Goal: Browse casually

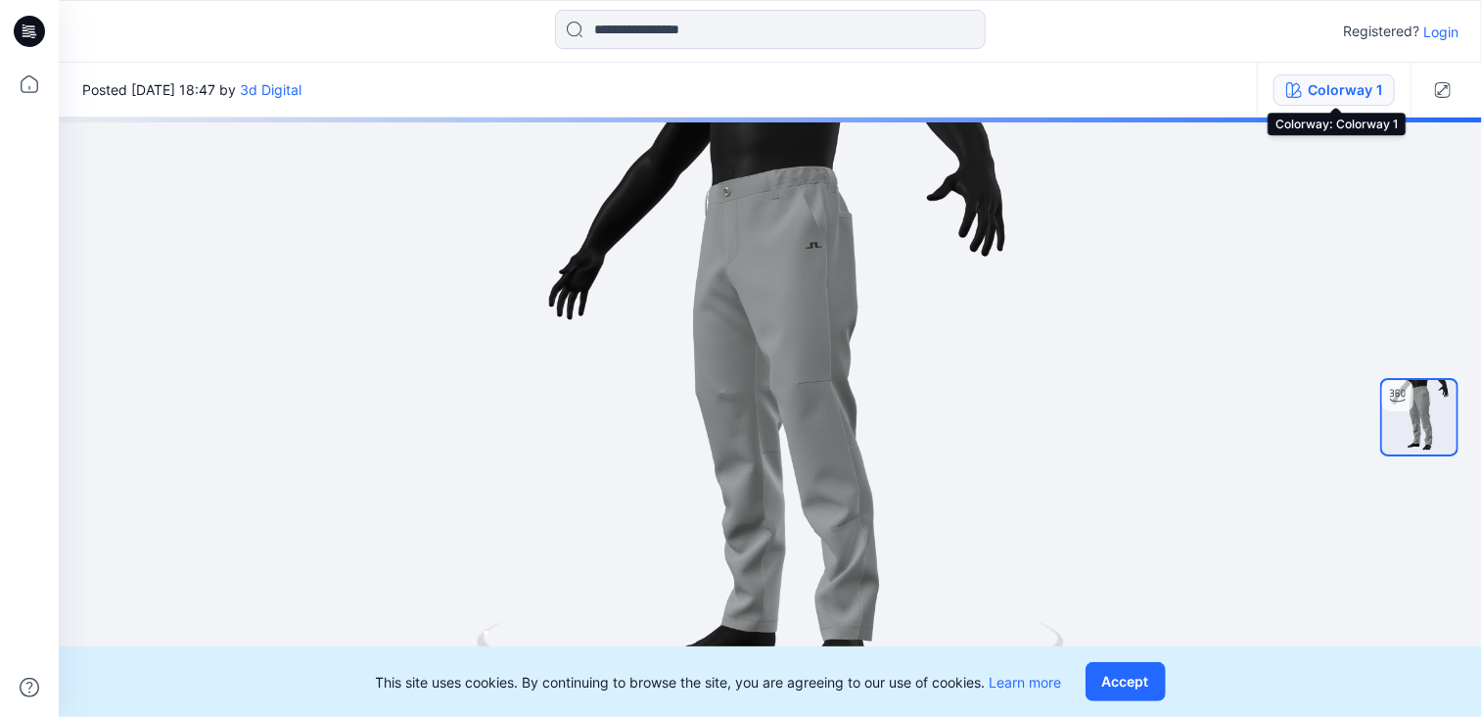
click at [1343, 96] on div "Colorway 1" at bounding box center [1345, 90] width 74 height 22
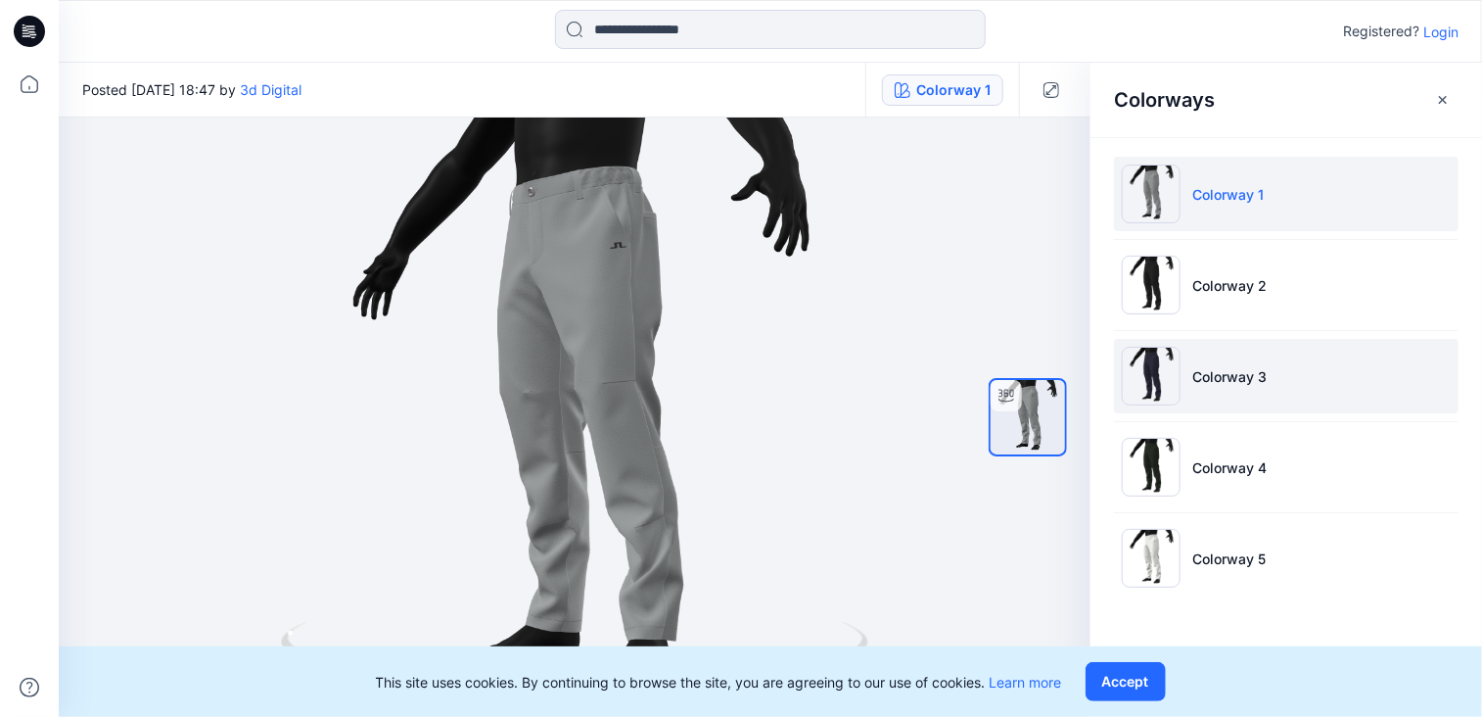
click at [1162, 350] on img at bounding box center [1151, 376] width 59 height 59
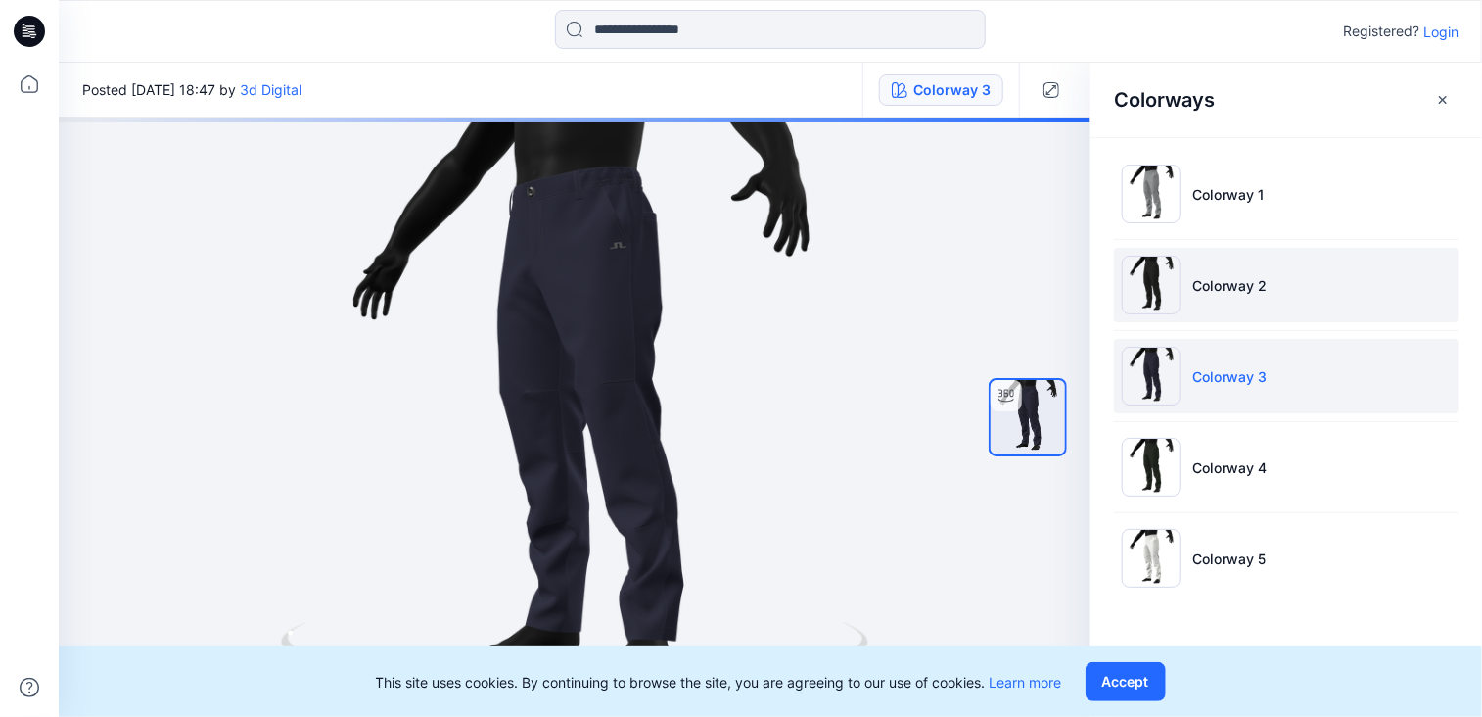
click at [1157, 289] on img at bounding box center [1151, 285] width 59 height 59
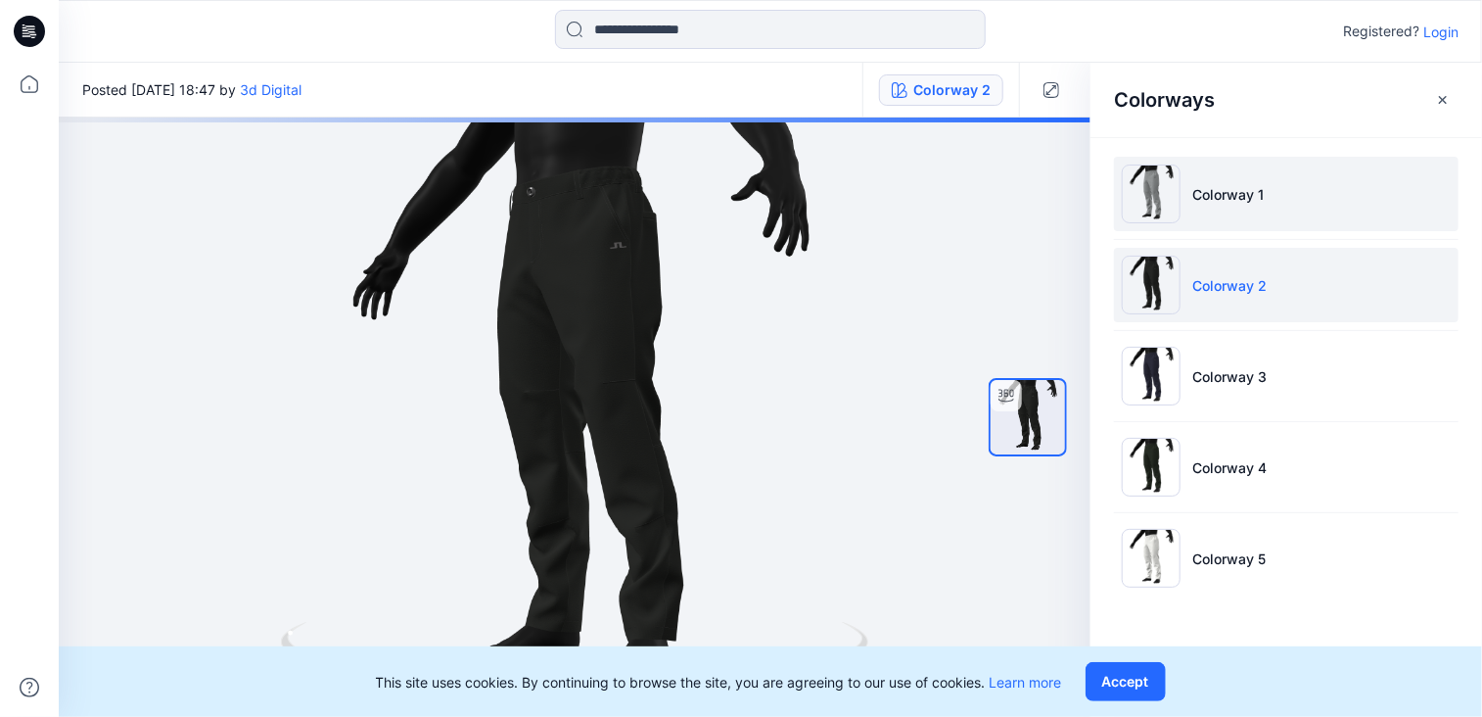
click at [1169, 188] on img at bounding box center [1151, 193] width 59 height 59
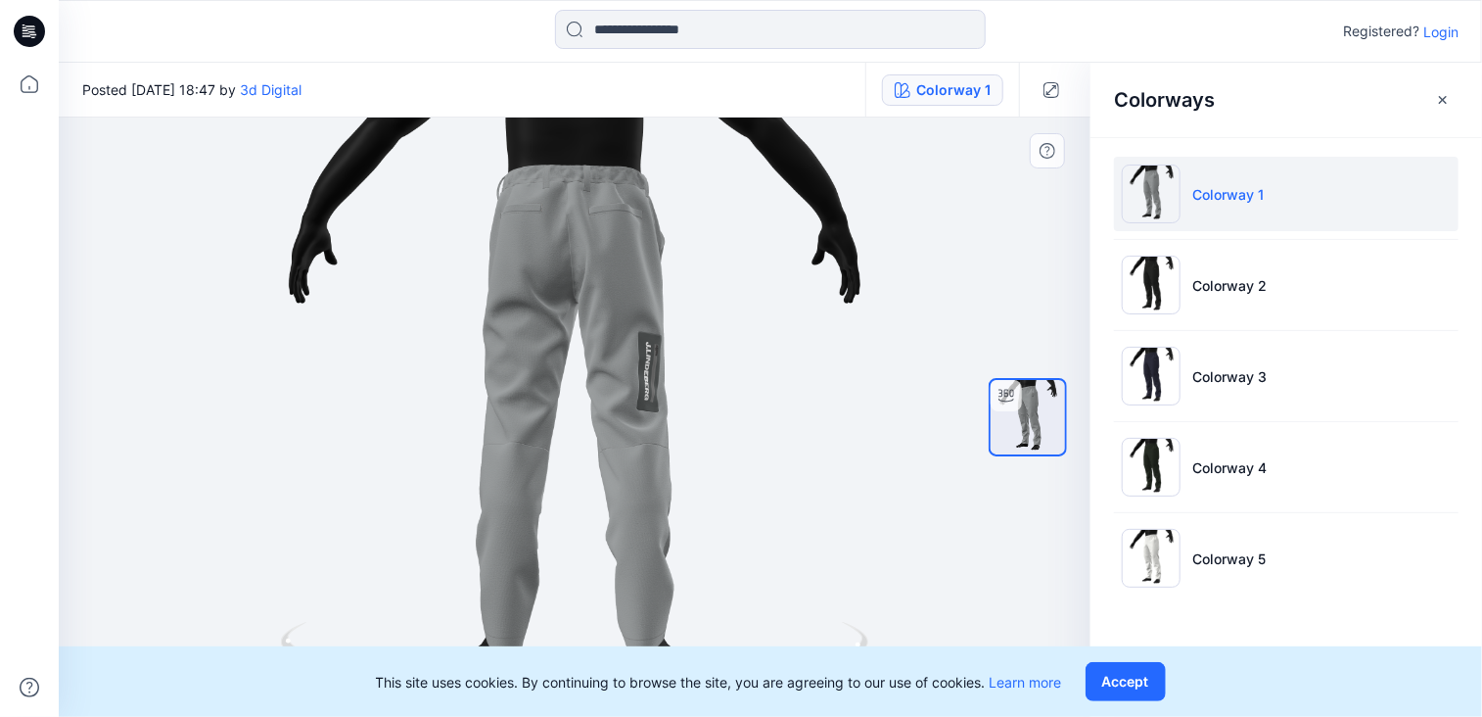
drag, startPoint x: 790, startPoint y: 306, endPoint x: 568, endPoint y: 325, distance: 223.0
click at [568, 325] on div at bounding box center [575, 416] width 1032 height 599
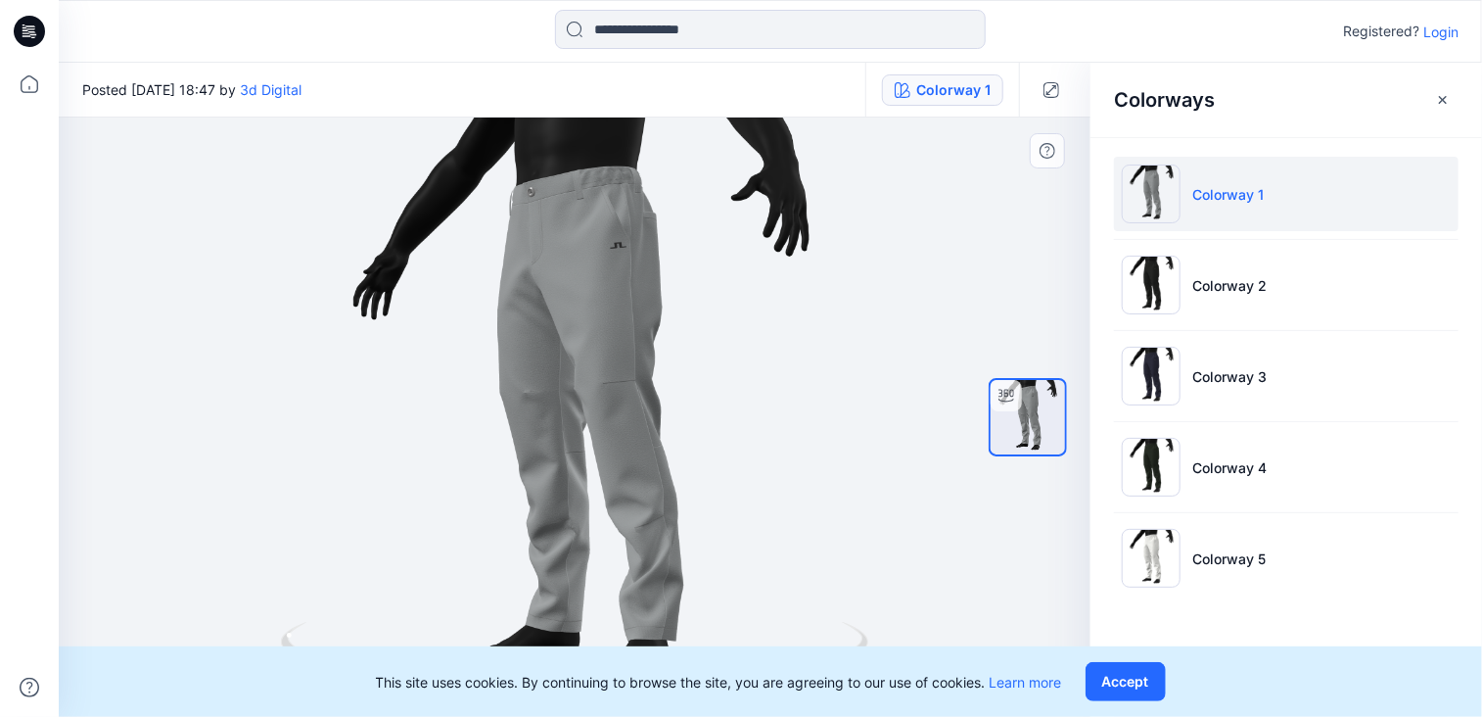
drag, startPoint x: 486, startPoint y: 324, endPoint x: 721, endPoint y: 340, distance: 235.5
click at [721, 340] on div at bounding box center [575, 416] width 1032 height 599
drag, startPoint x: 601, startPoint y: 349, endPoint x: 684, endPoint y: 349, distance: 83.2
click at [684, 349] on div at bounding box center [575, 416] width 1032 height 599
drag, startPoint x: 666, startPoint y: 350, endPoint x: 546, endPoint y: 345, distance: 119.6
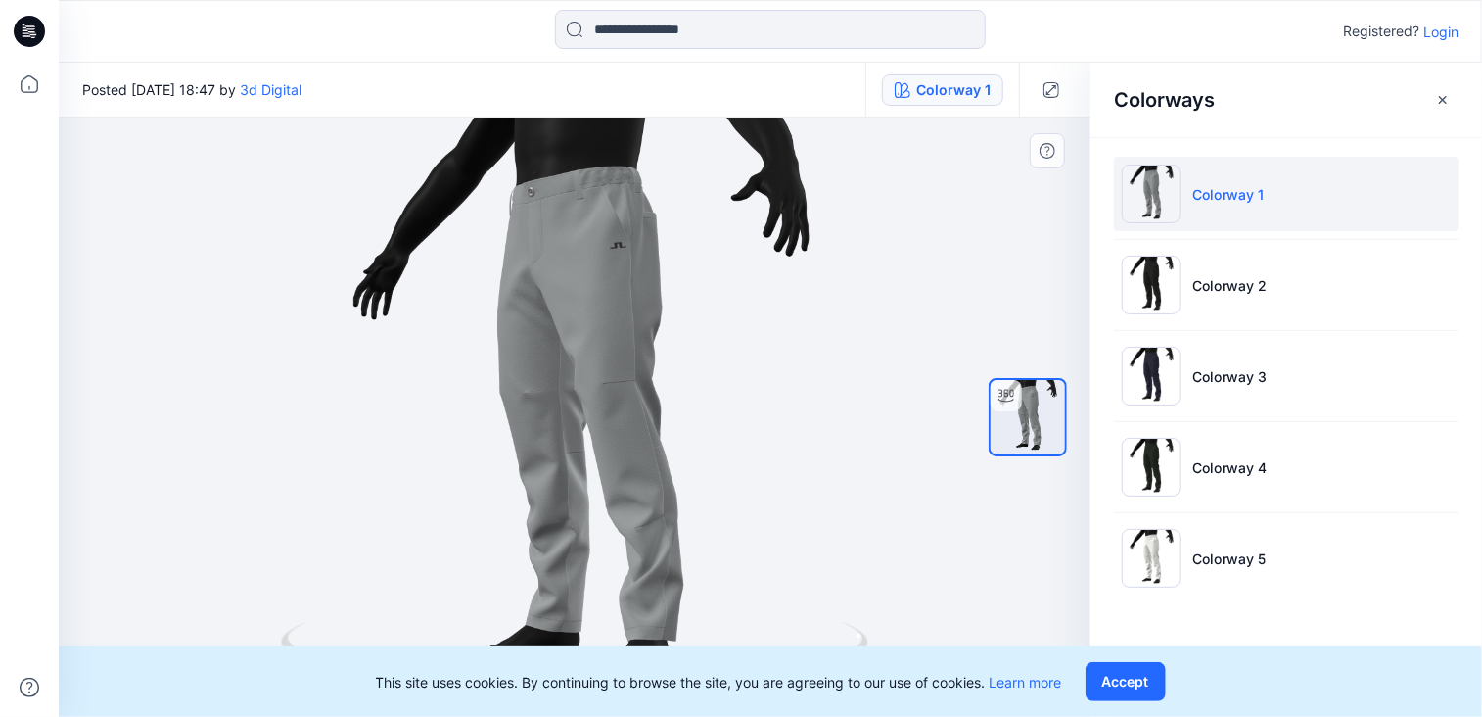
click at [546, 345] on div at bounding box center [575, 416] width 1032 height 599
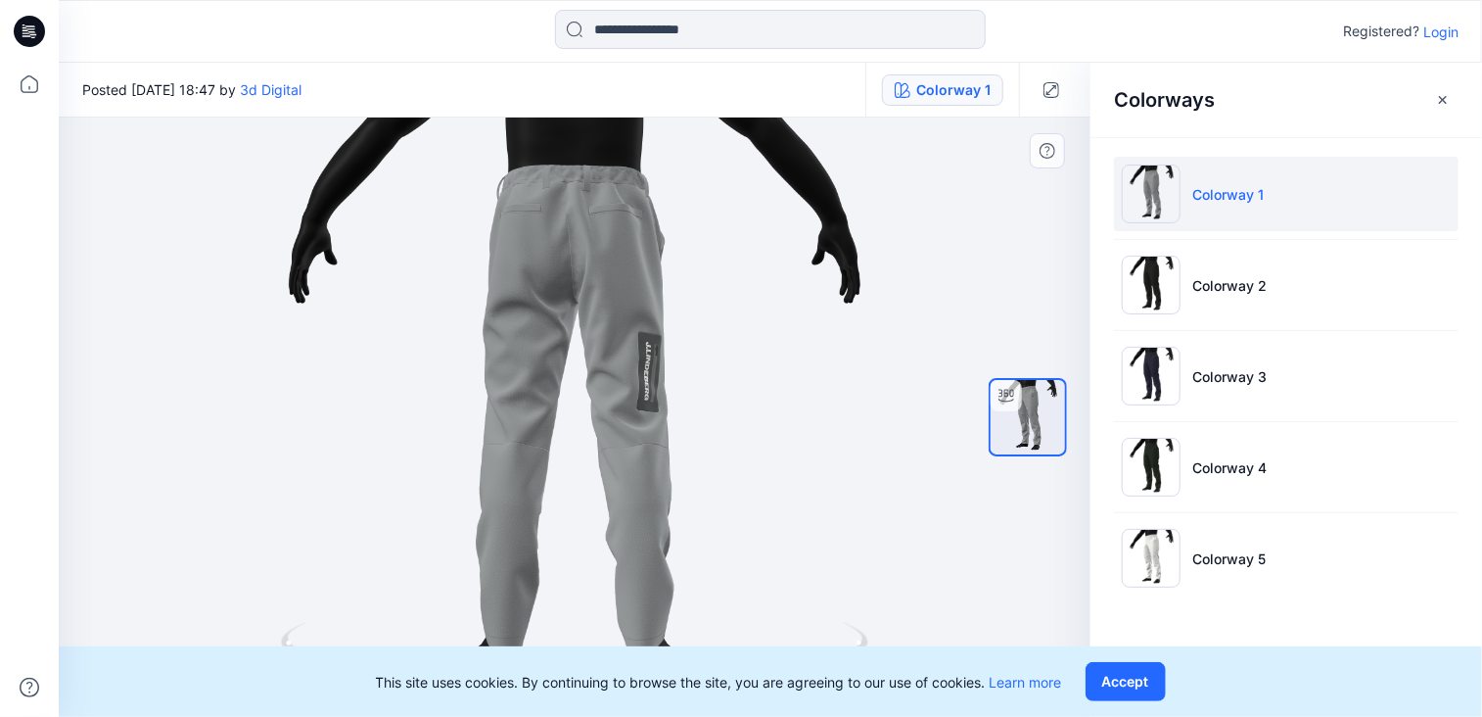
drag, startPoint x: 638, startPoint y: 367, endPoint x: 564, endPoint y: 360, distance: 74.7
click at [564, 360] on div at bounding box center [575, 416] width 1032 height 599
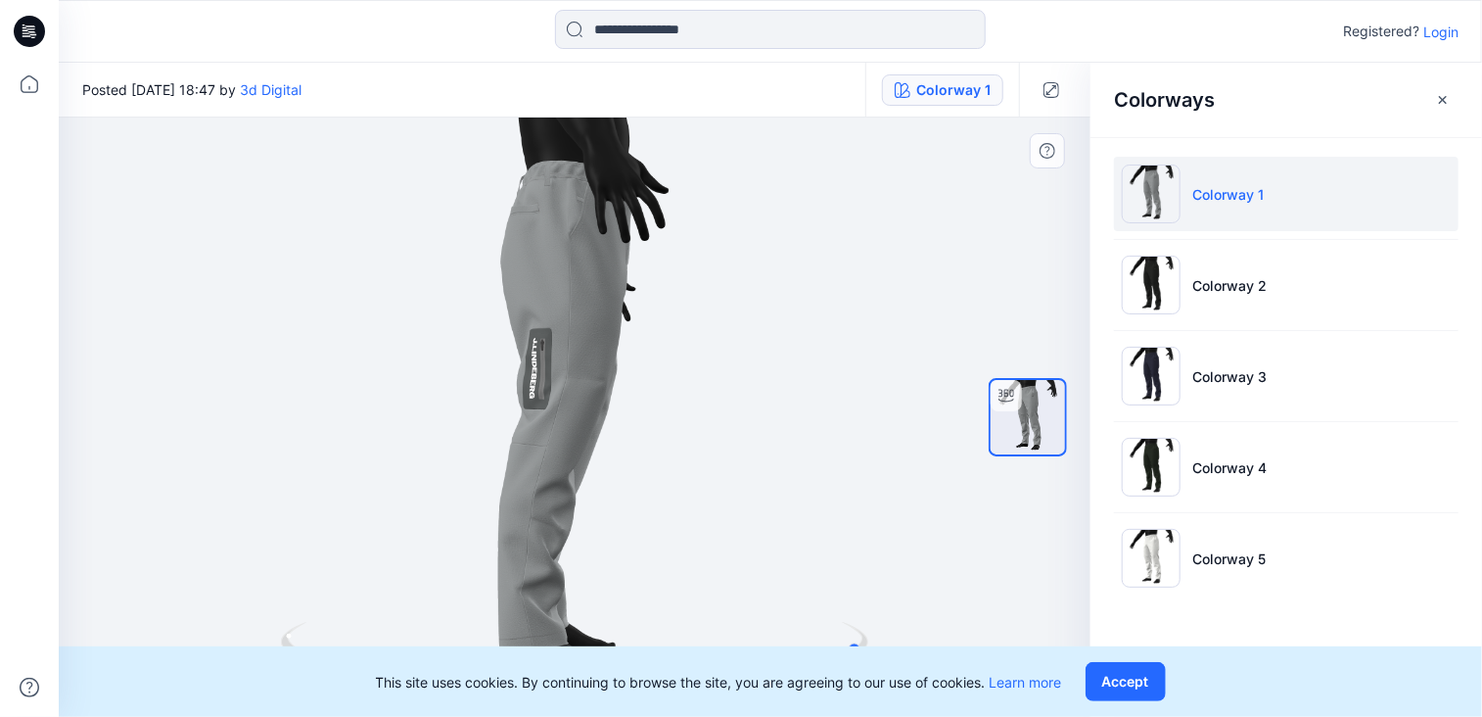
drag, startPoint x: 668, startPoint y: 343, endPoint x: 585, endPoint y: 342, distance: 82.2
click at [585, 342] on div at bounding box center [575, 416] width 1032 height 599
